Goal: Information Seeking & Learning: Learn about a topic

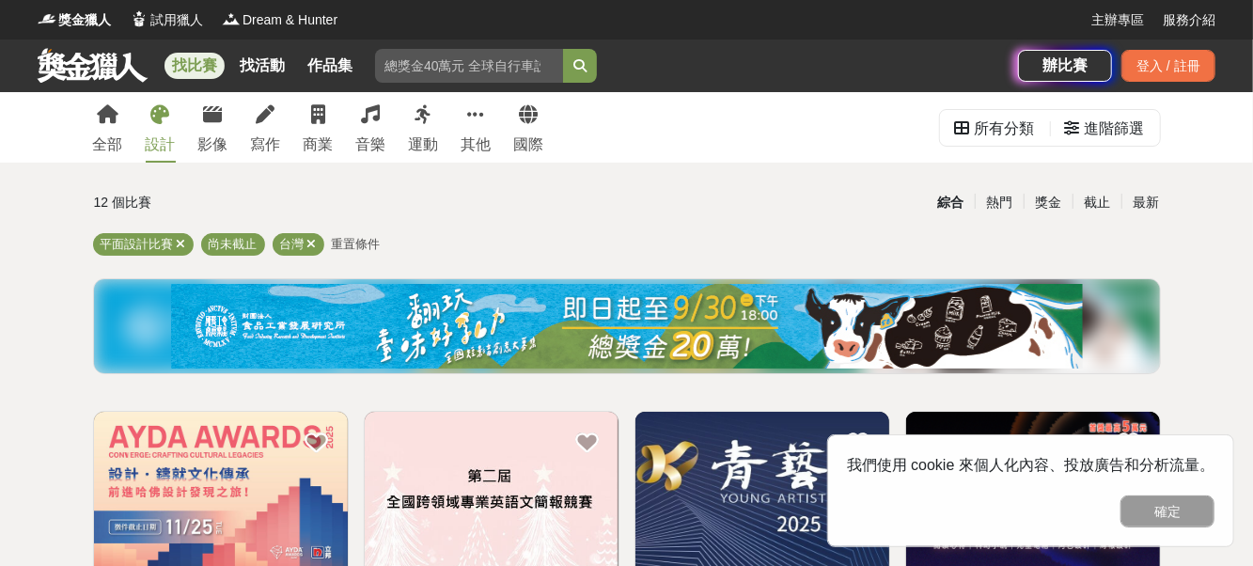
click at [170, 122] on link "設計" at bounding box center [161, 127] width 30 height 71
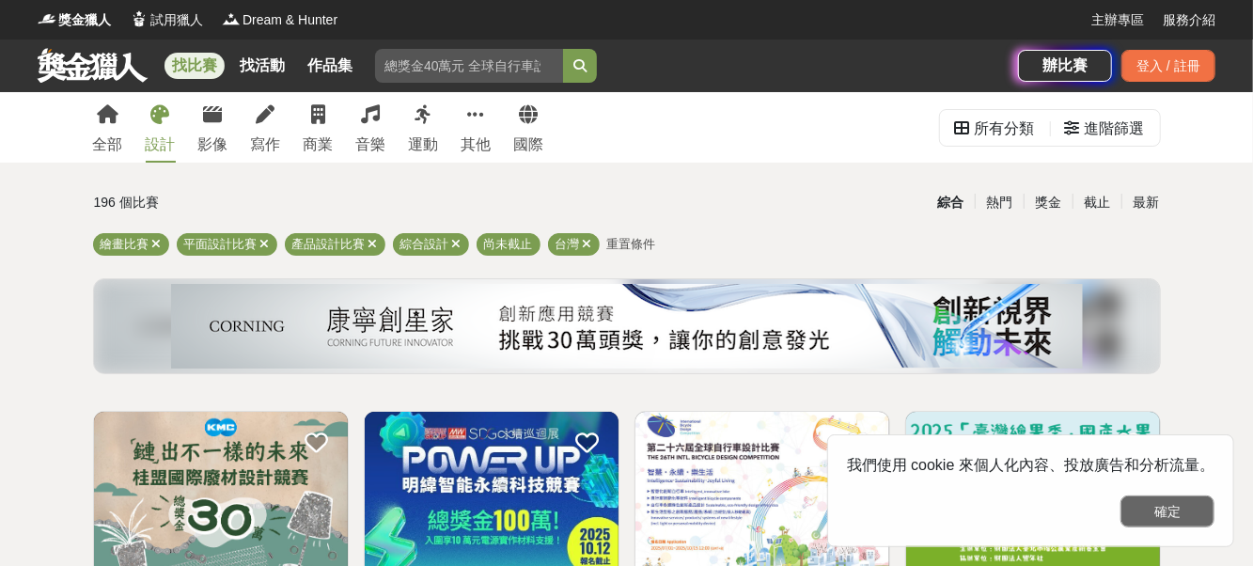
click at [1210, 506] on button "確定" at bounding box center [1168, 512] width 94 height 32
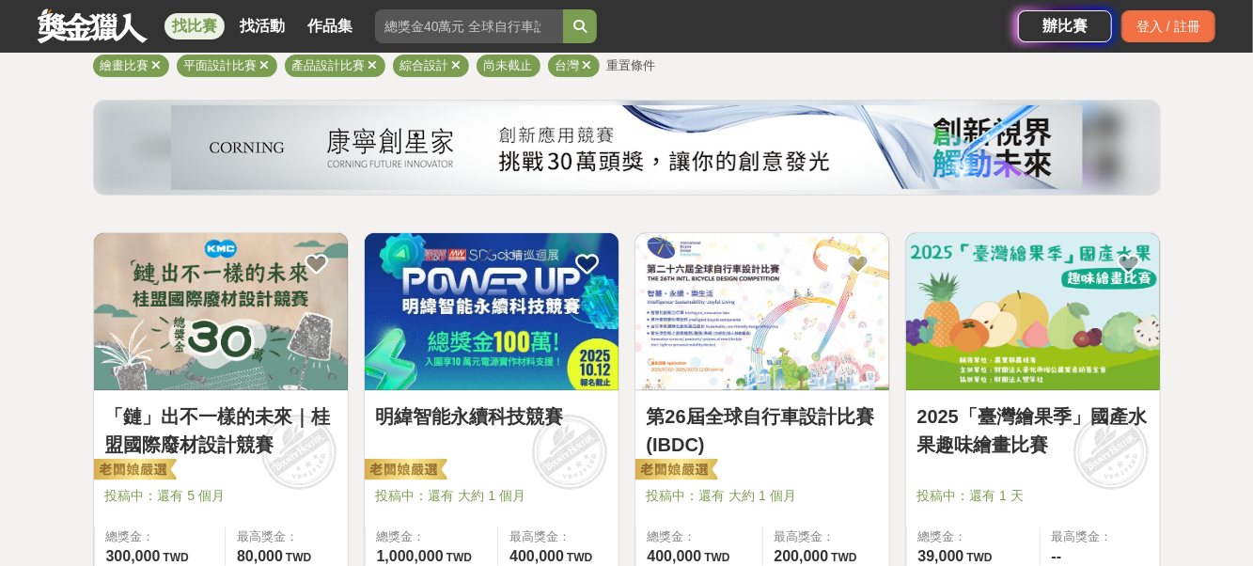
scroll to position [210, 0]
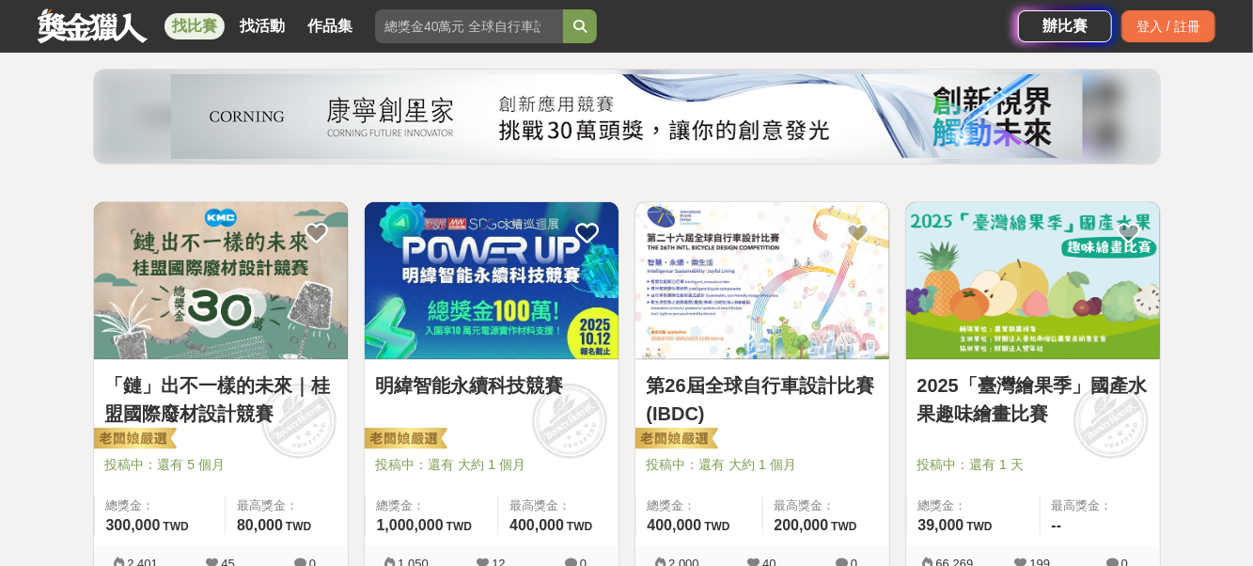
click at [798, 386] on link "第26屆全球自行車設計比賽(IBDC)" at bounding box center [762, 399] width 231 height 56
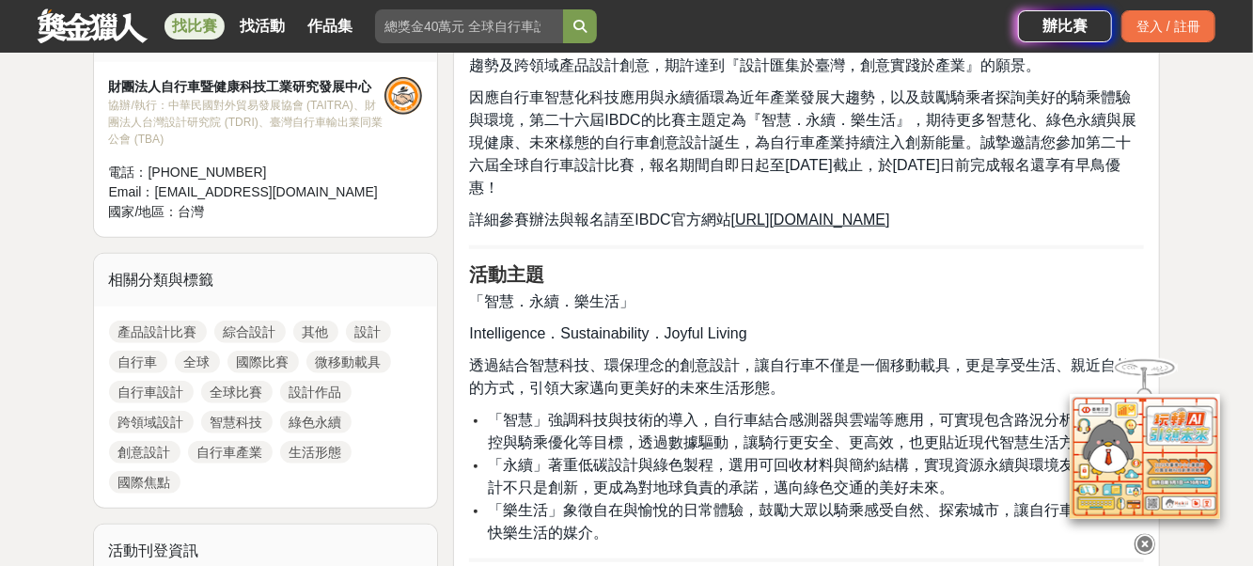
scroll to position [687, 0]
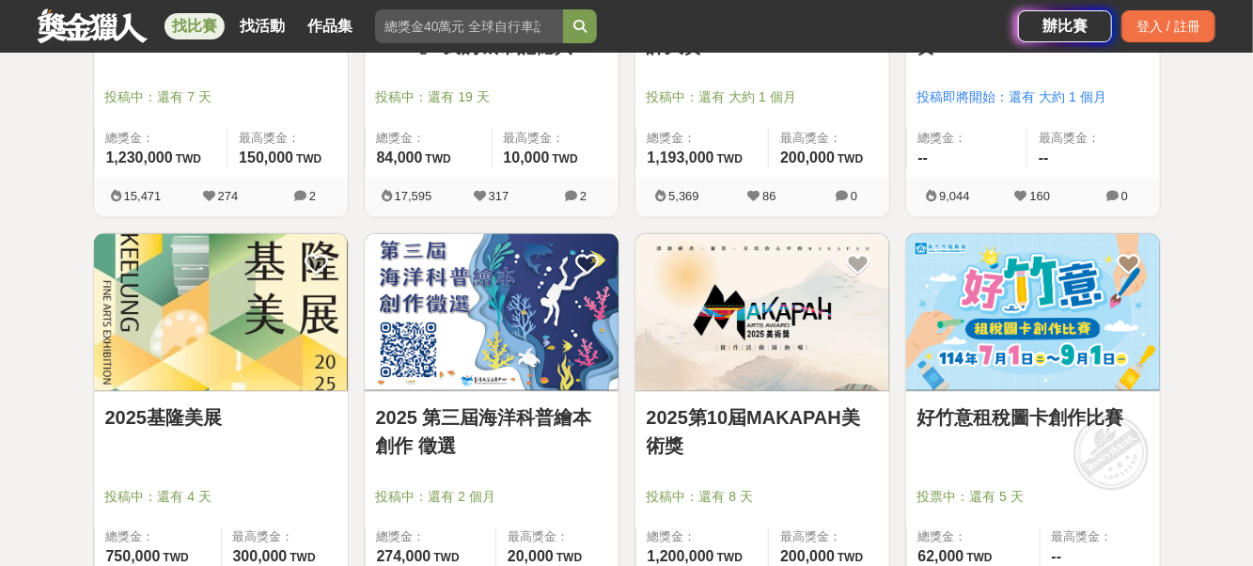
scroll to position [1374, 0]
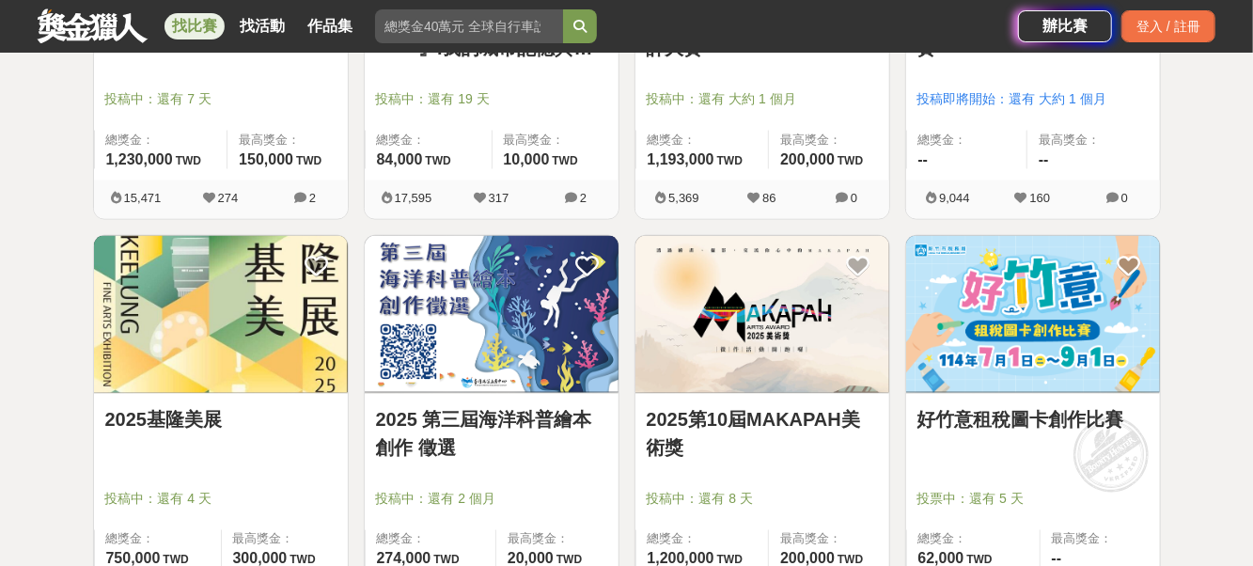
click at [711, 315] on img at bounding box center [763, 314] width 254 height 157
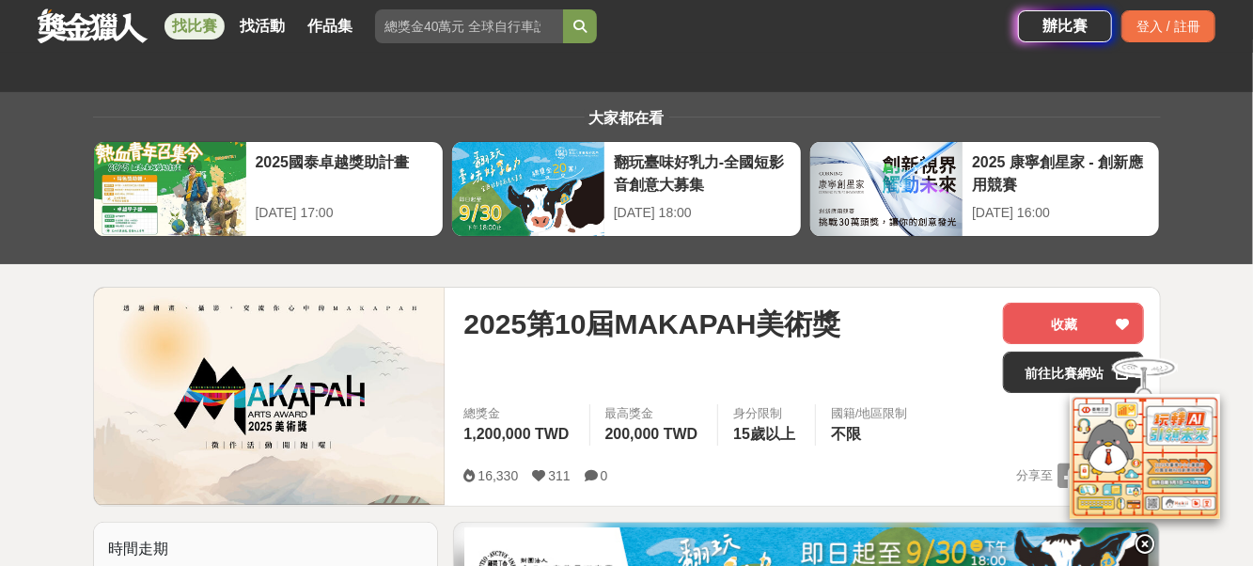
scroll to position [113, 0]
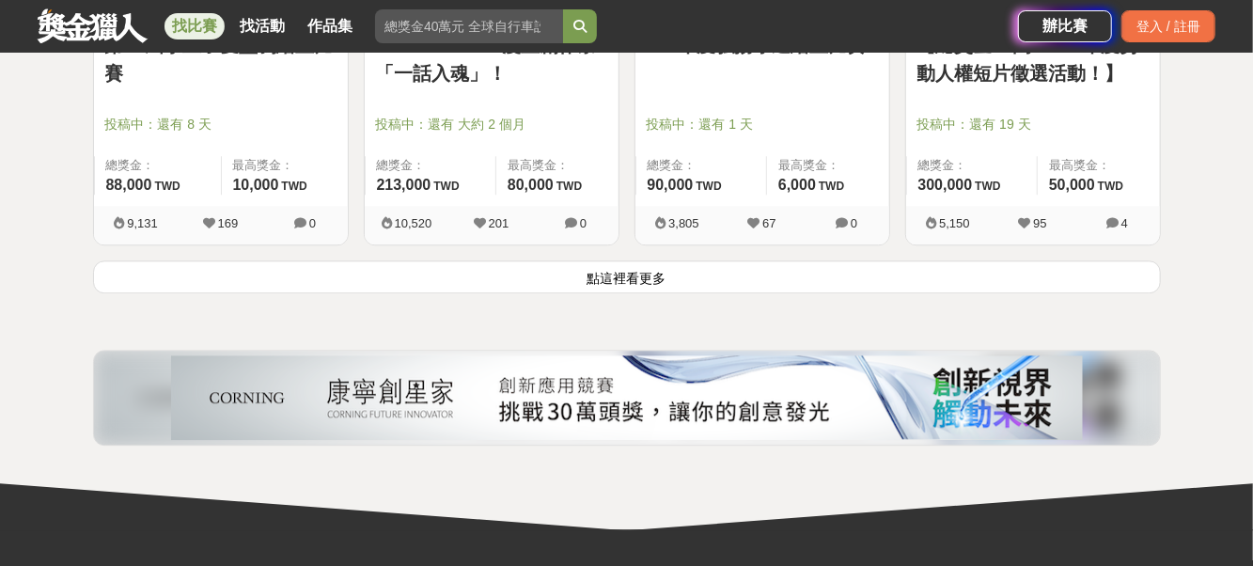
scroll to position [2544, 0]
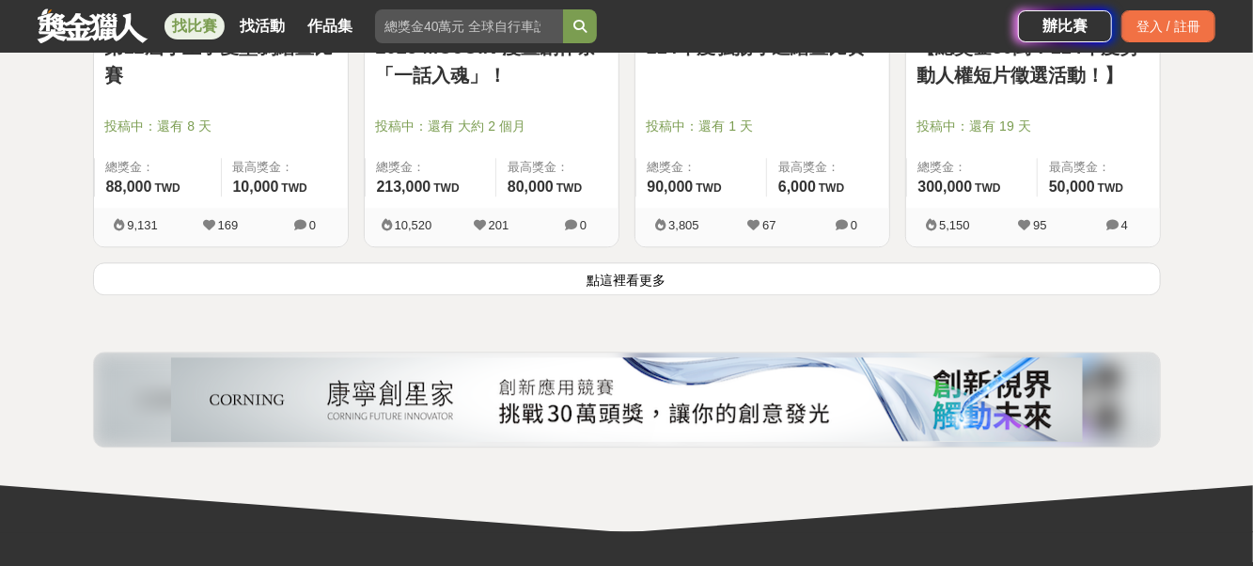
click at [705, 273] on button "點這裡看更多" at bounding box center [627, 278] width 1068 height 33
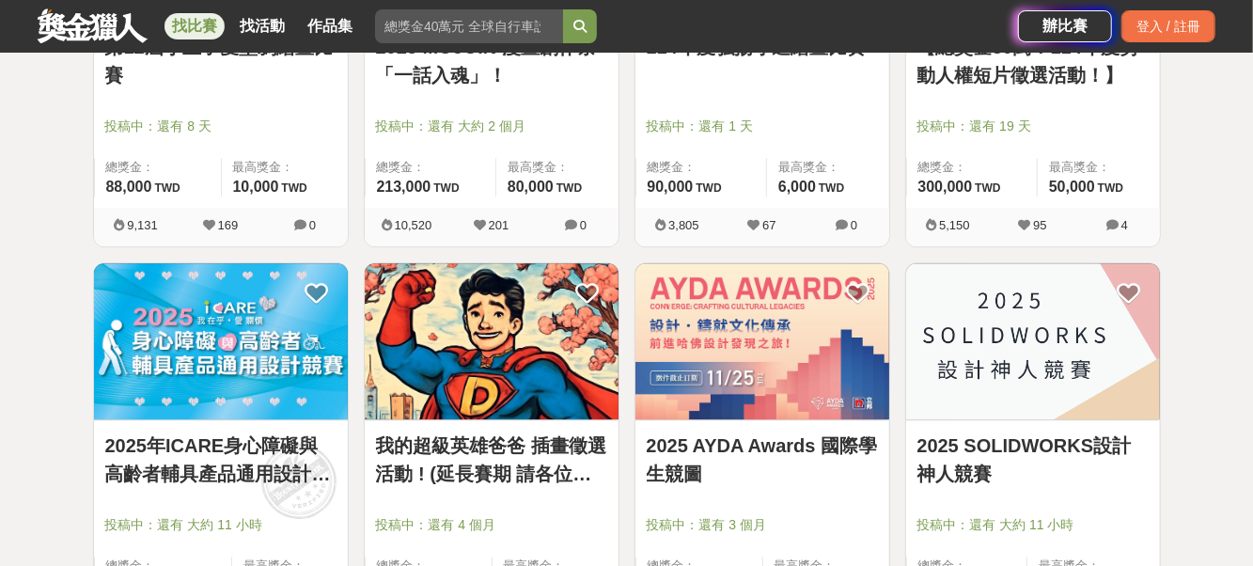
click at [744, 350] on img at bounding box center [763, 341] width 254 height 157
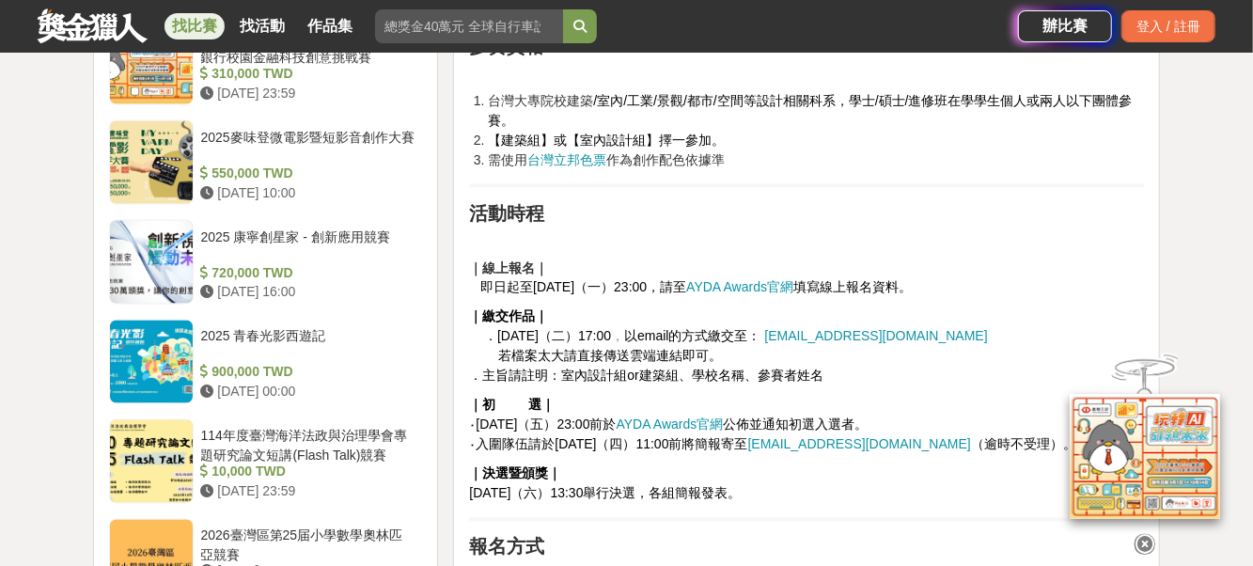
scroll to position [1597, 0]
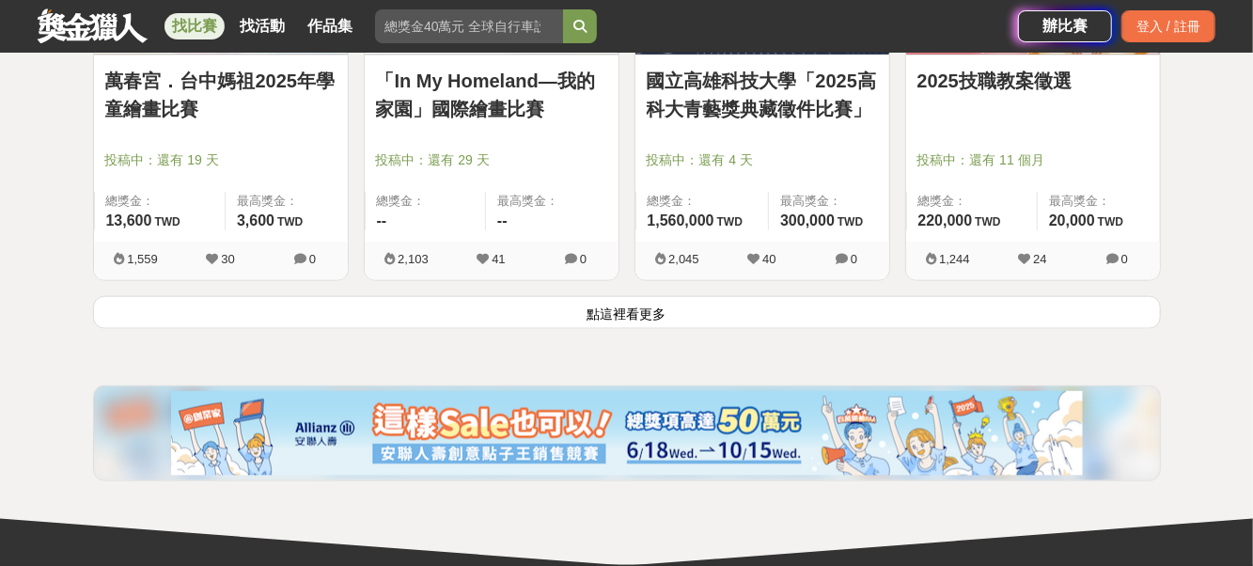
scroll to position [4927, 0]
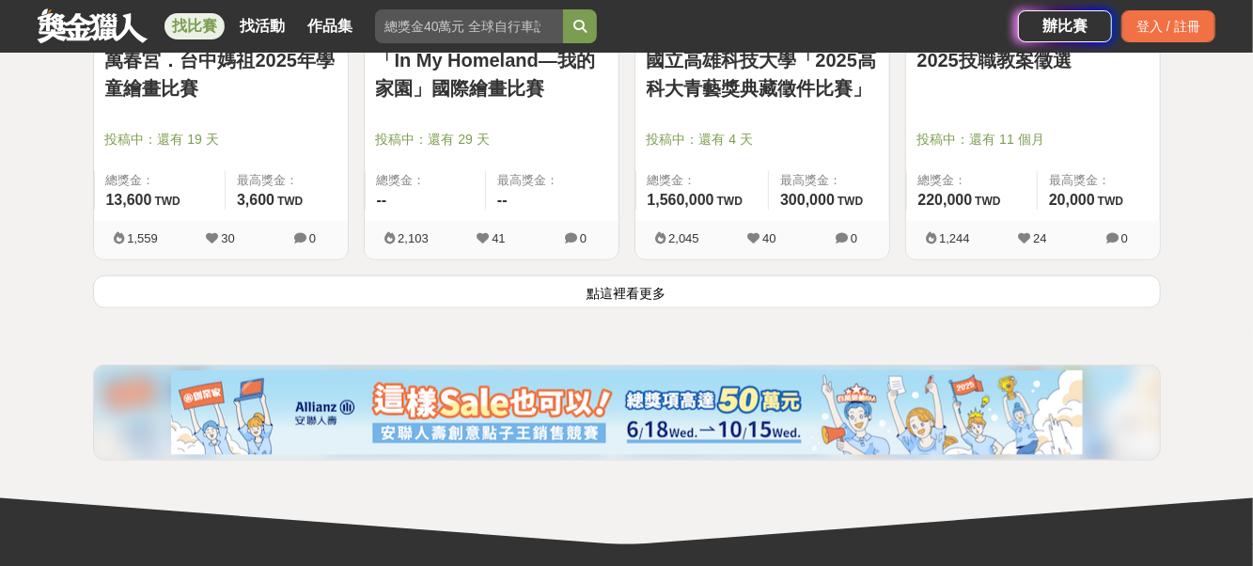
click at [732, 283] on button "點這裡看更多" at bounding box center [627, 292] width 1068 height 33
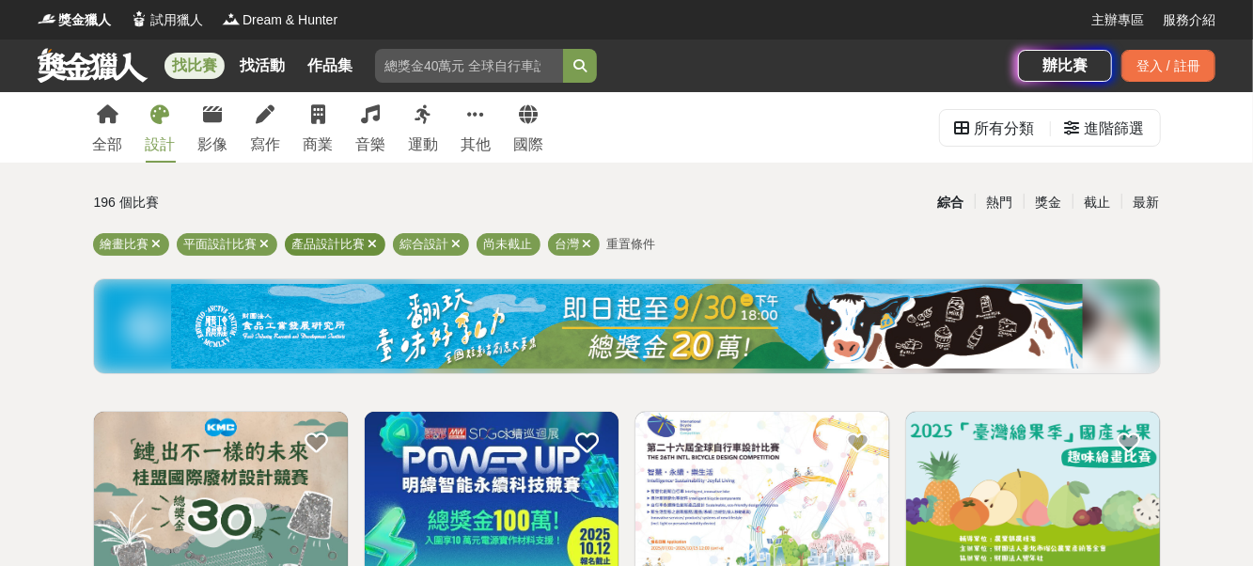
click at [374, 244] on icon at bounding box center [373, 244] width 9 height 12
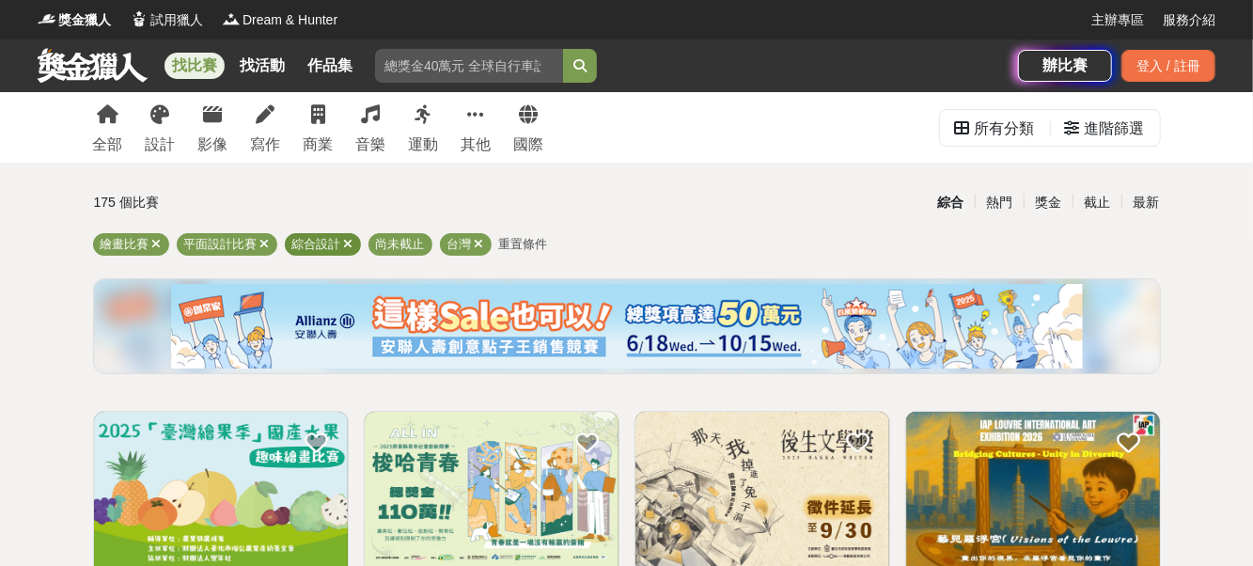
click at [350, 244] on icon at bounding box center [348, 244] width 9 height 12
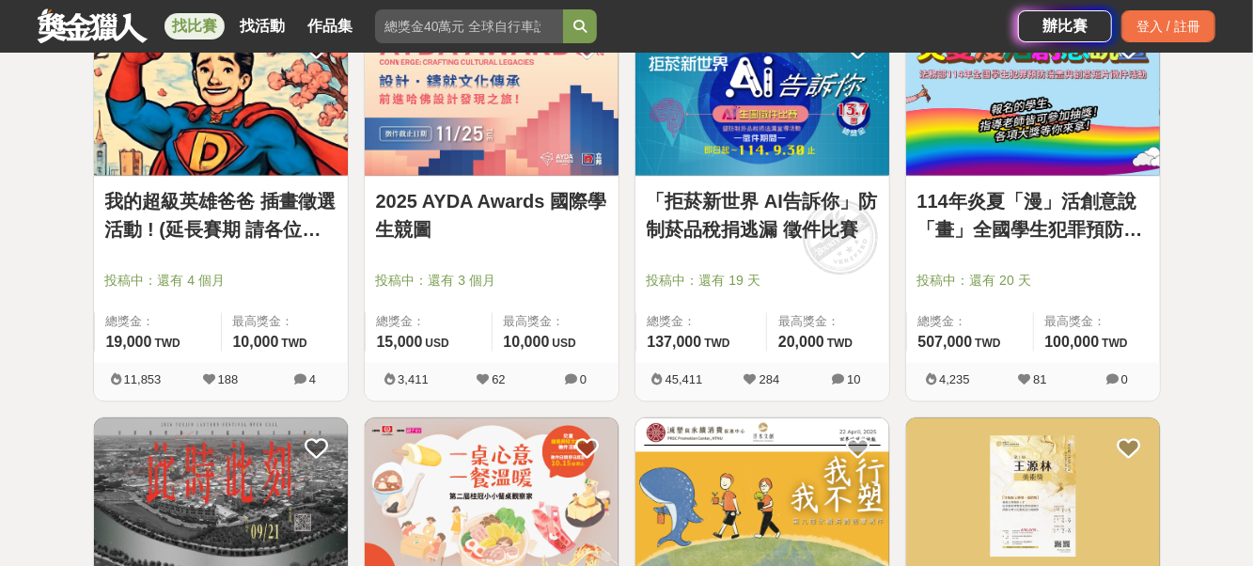
scroll to position [1992, 0]
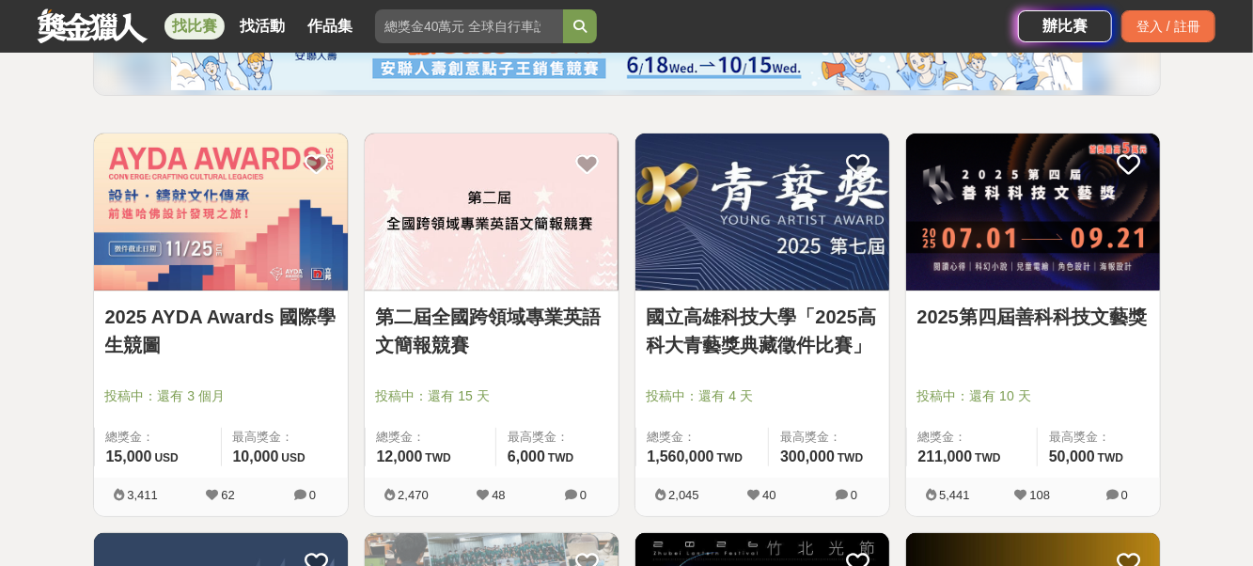
scroll to position [139, 0]
